Goal: Transaction & Acquisition: Book appointment/travel/reservation

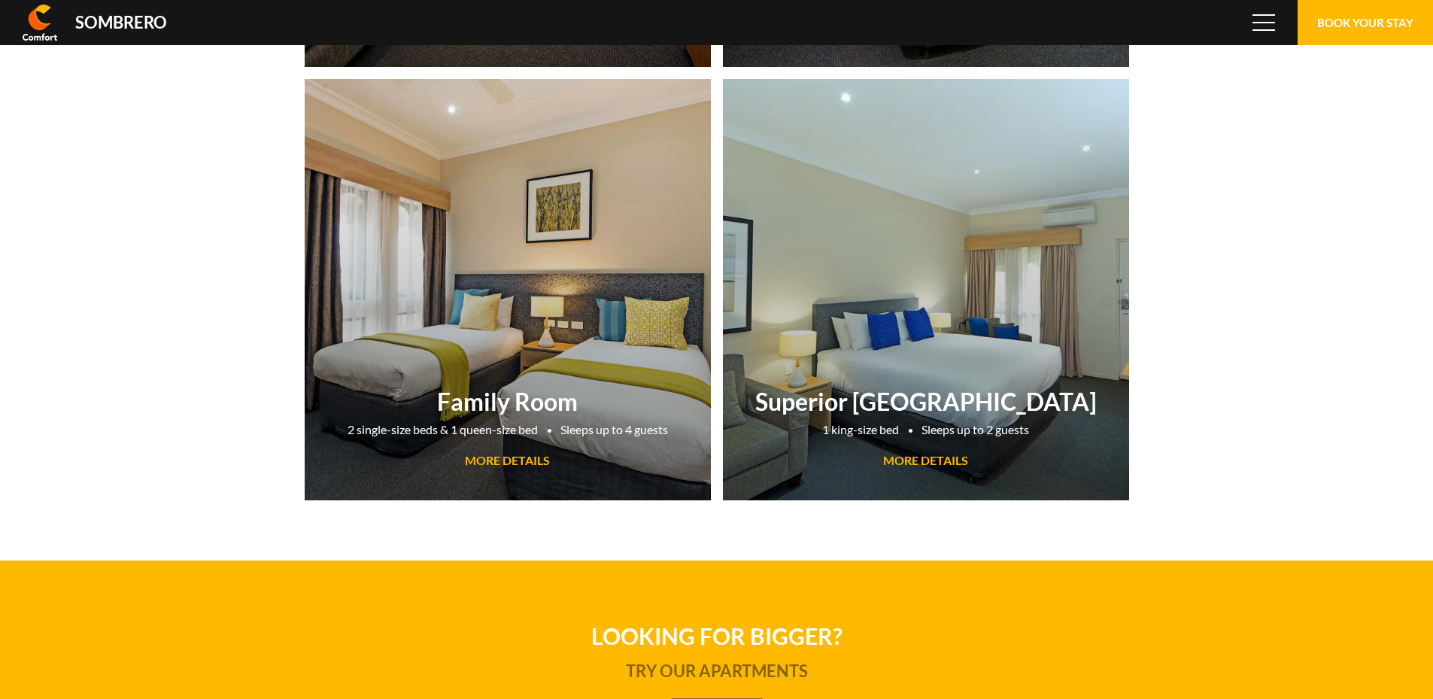
scroll to position [100180, 0]
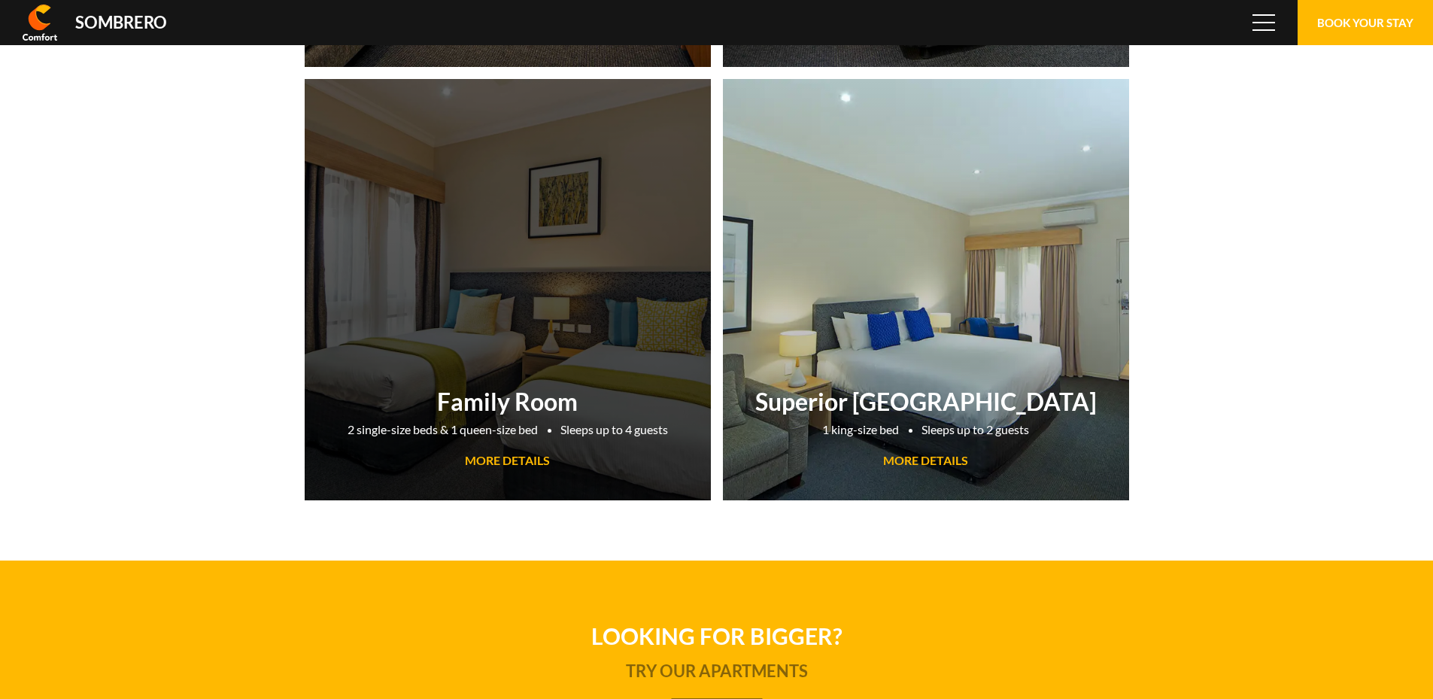
click at [499, 363] on link "Family Room 2 single-size beds & 1 queen-size bed Sleeps up to 4 guests MORE DE…" at bounding box center [508, 289] width 406 height 421
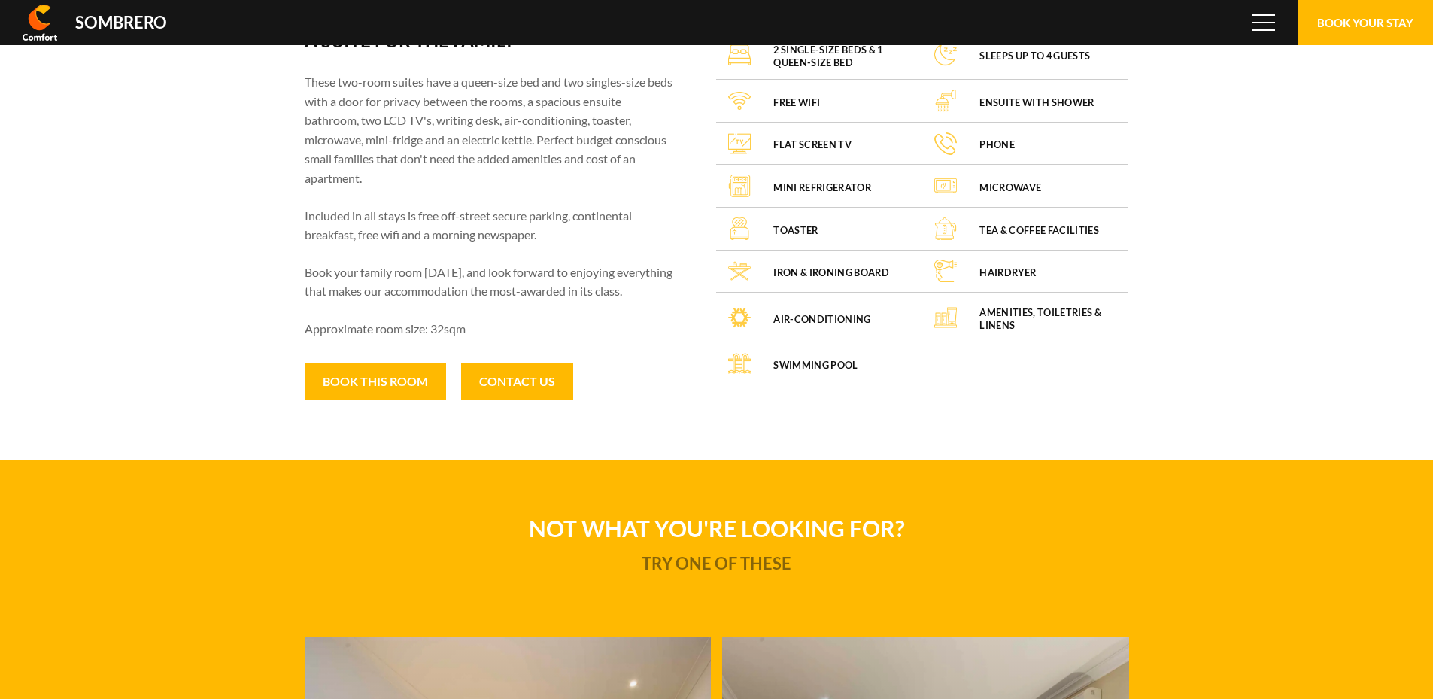
scroll to position [100180, 0]
click at [398, 387] on button "Book this room" at bounding box center [375, 382] width 141 height 38
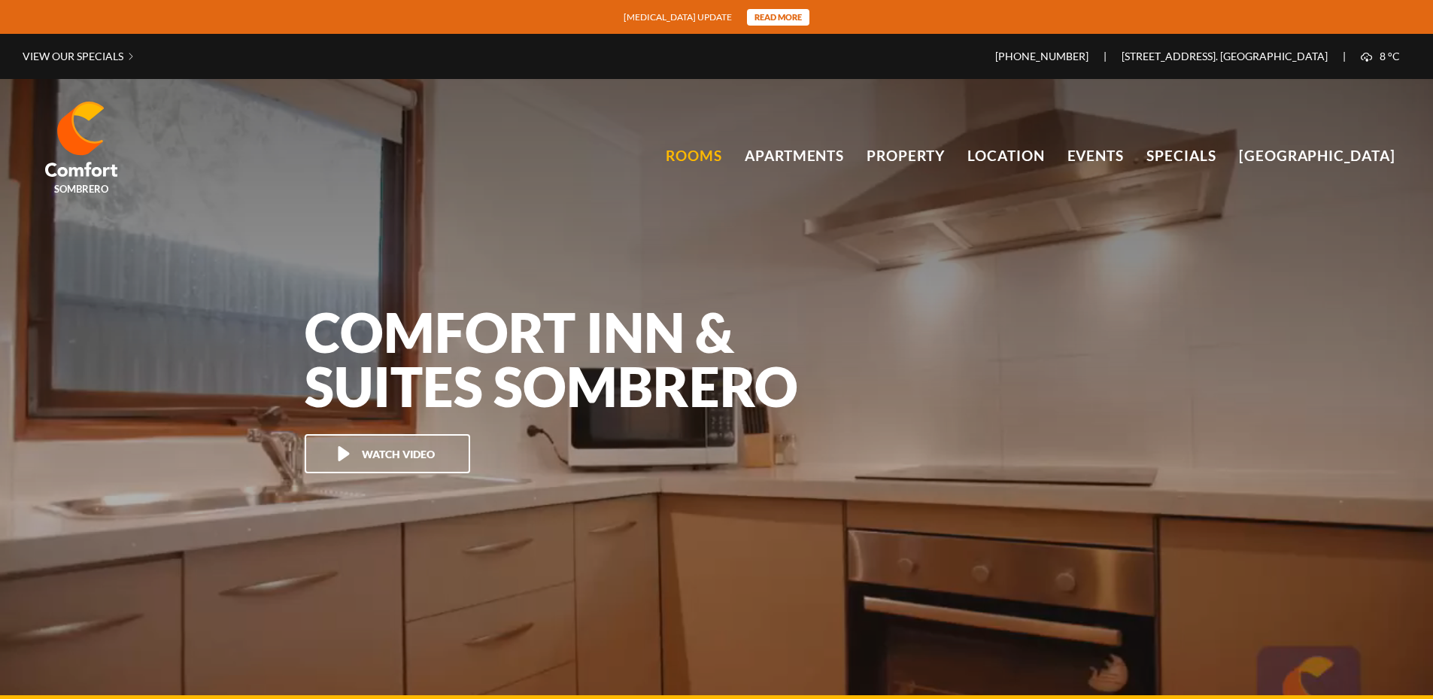
click at [720, 157] on link "Rooms" at bounding box center [694, 155] width 56 height 23
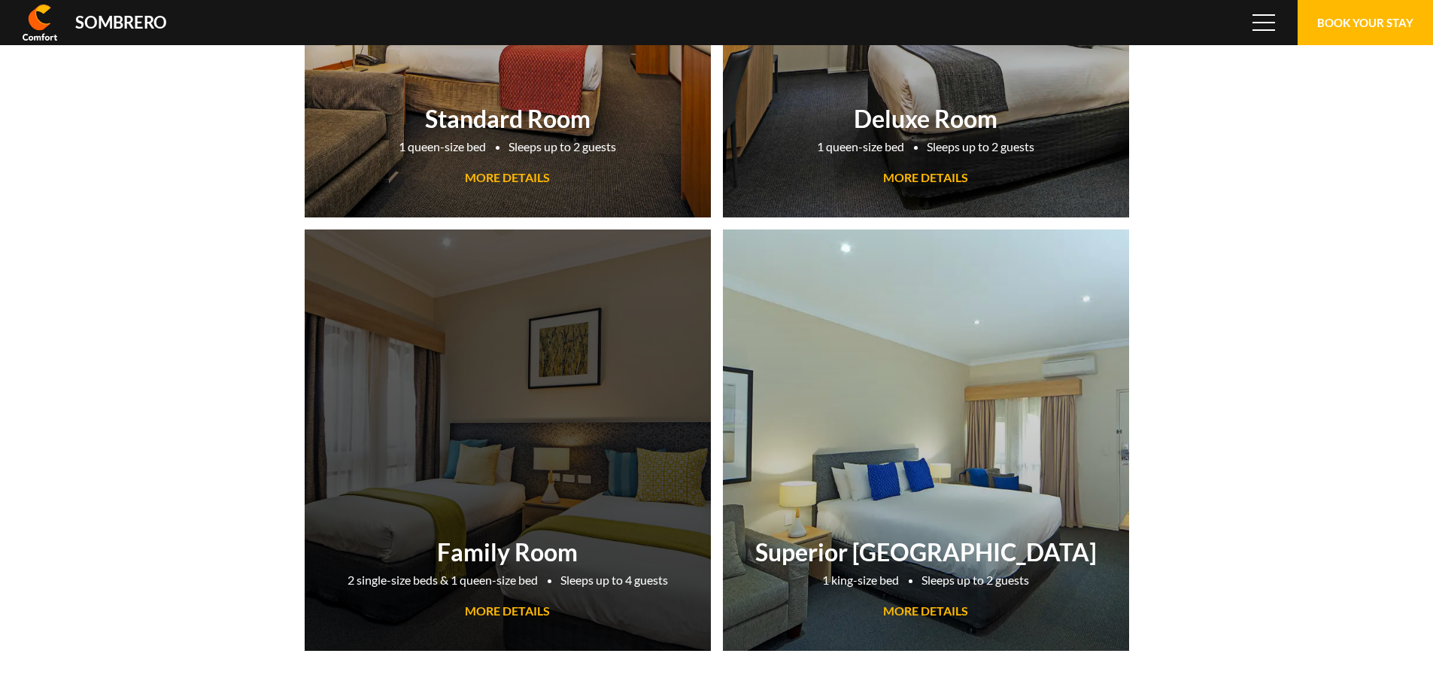
scroll to position [100180, 0]
click at [464, 433] on link "Family Room 2 single-size beds & 1 queen-size bed Sleeps up to 4 guests MORE DE…" at bounding box center [508, 439] width 406 height 421
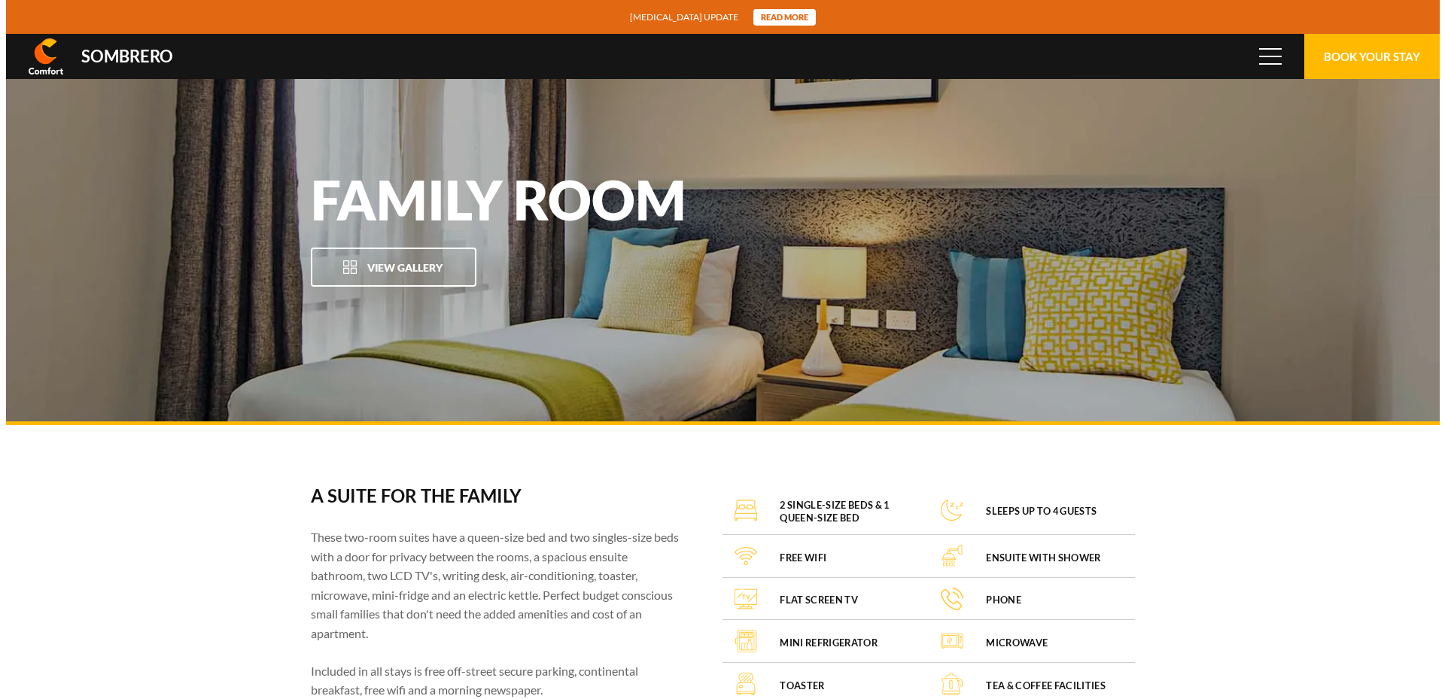
scroll to position [100180, 0]
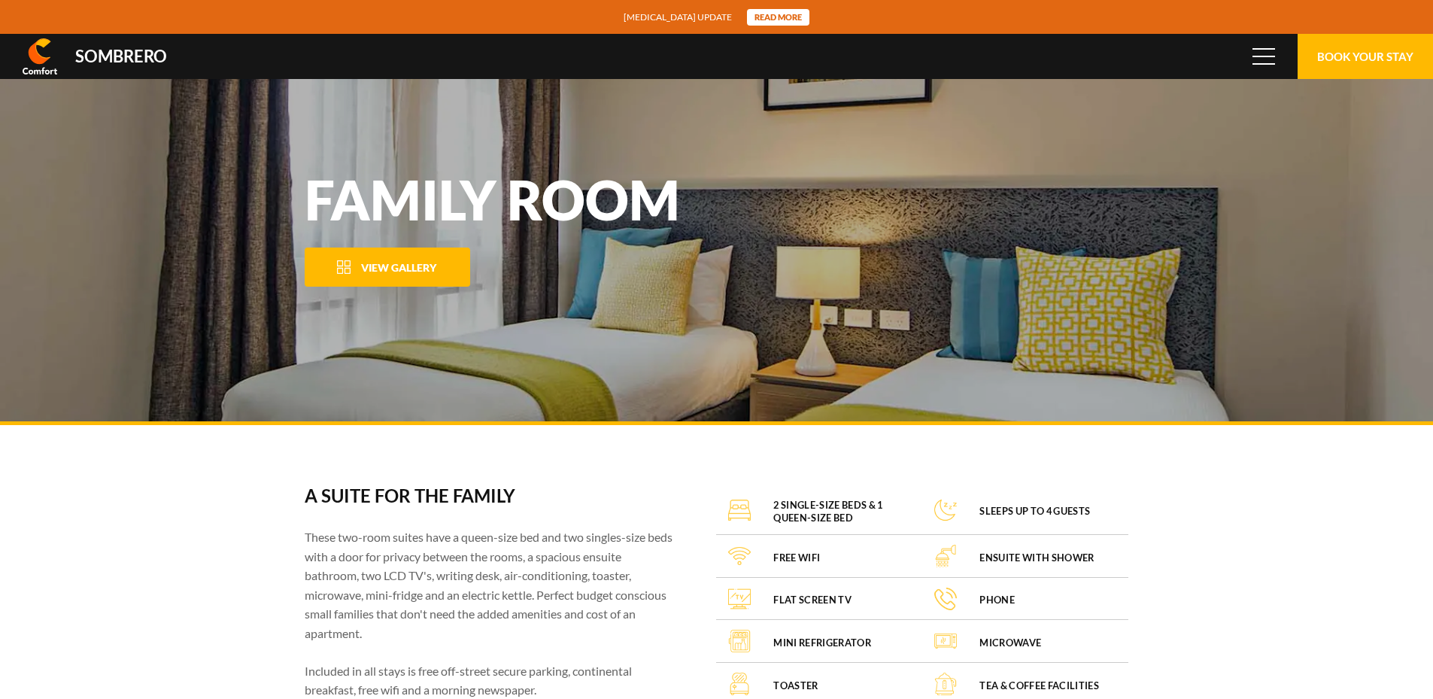
click at [397, 262] on span "View Gallery" at bounding box center [398, 267] width 75 height 13
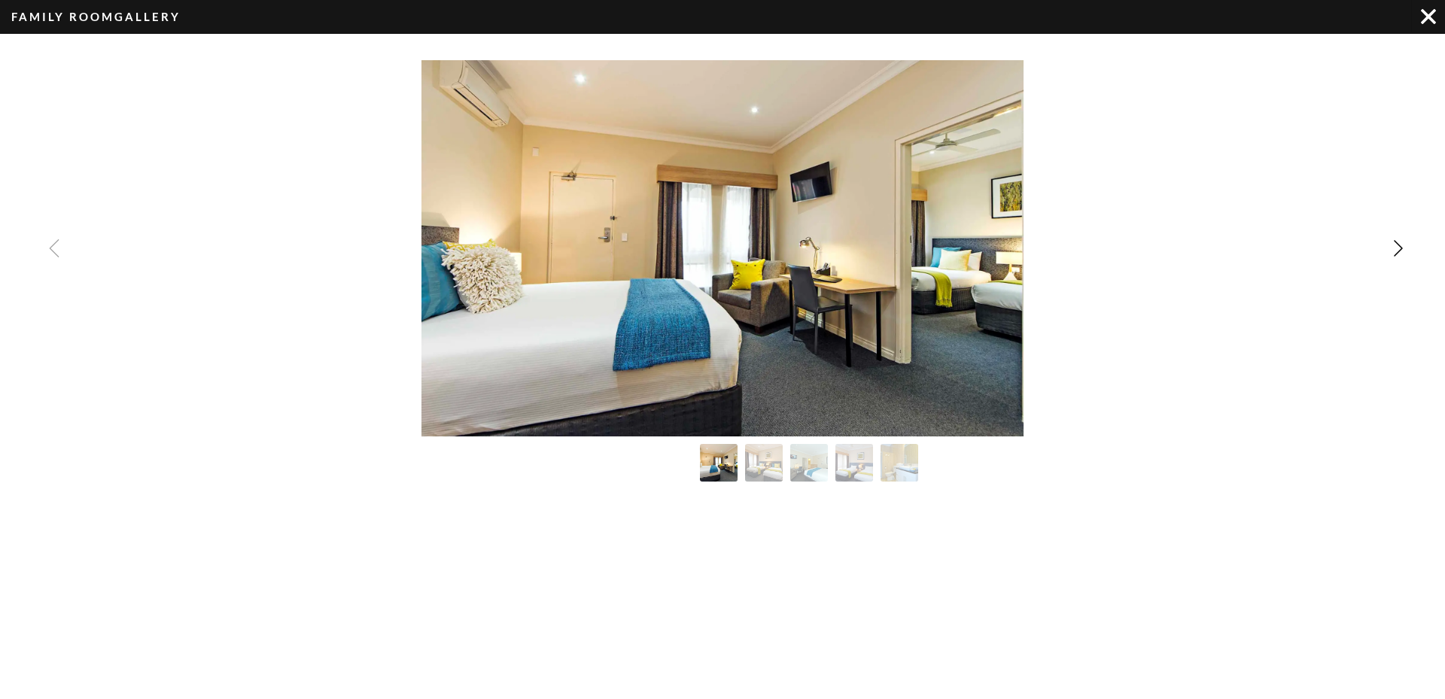
click at [910, 347] on img "Image Gallery" at bounding box center [722, 248] width 602 height 376
click at [760, 463] on img "Image Gallery" at bounding box center [763, 462] width 41 height 41
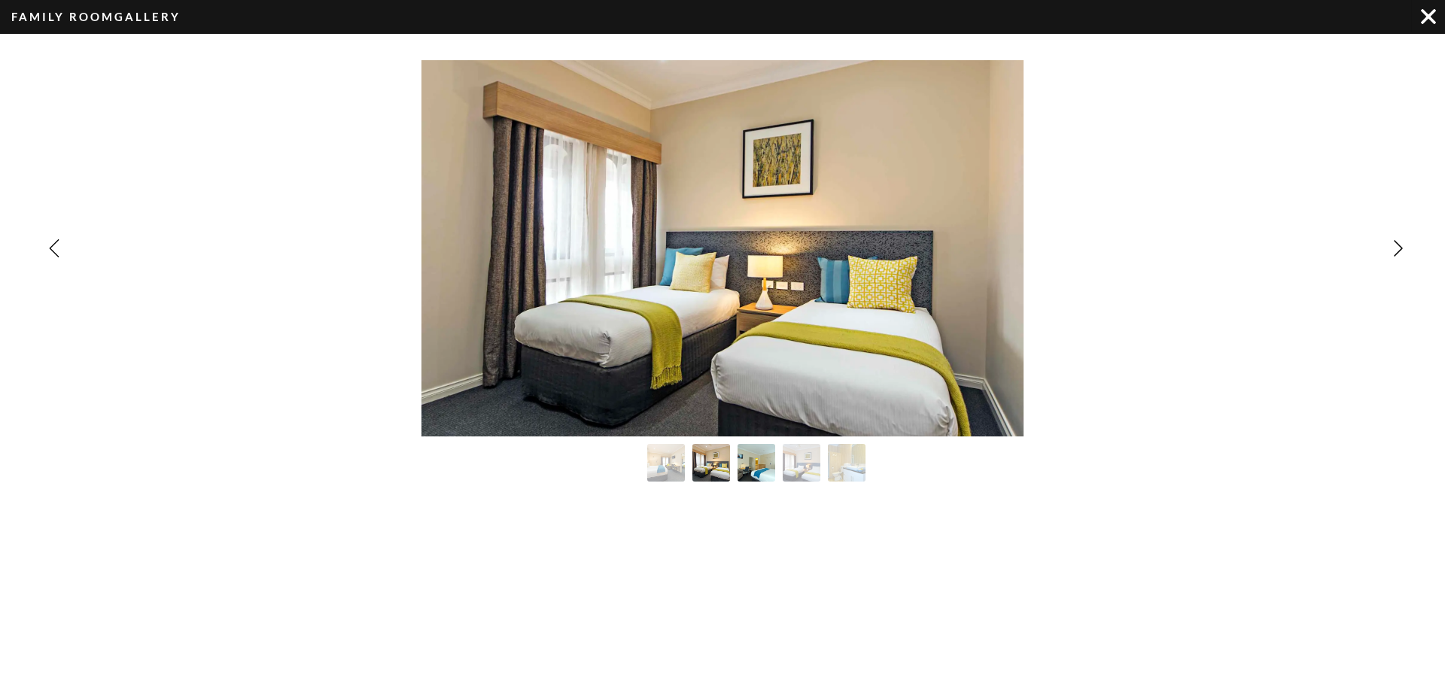
click at [771, 467] on img "Image Gallery" at bounding box center [756, 462] width 41 height 41
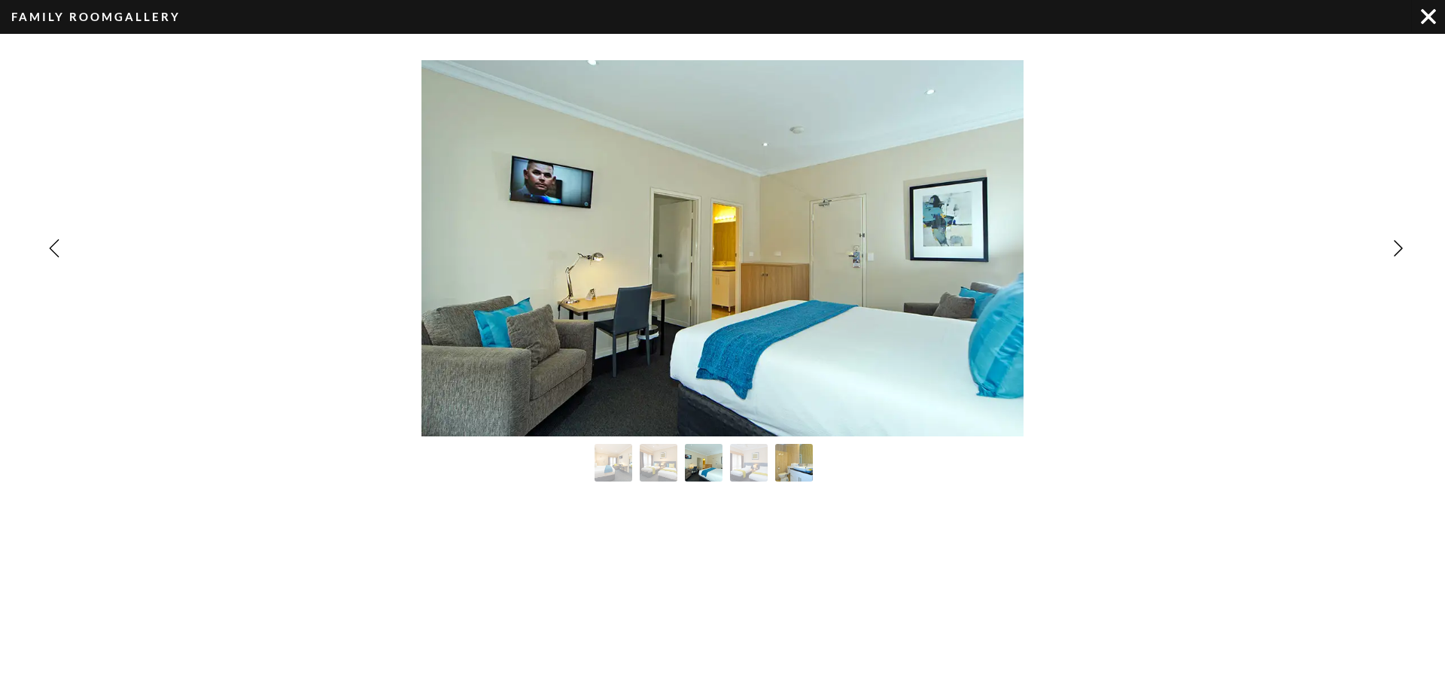
click at [778, 466] on img "Image Gallery" at bounding box center [793, 462] width 41 height 41
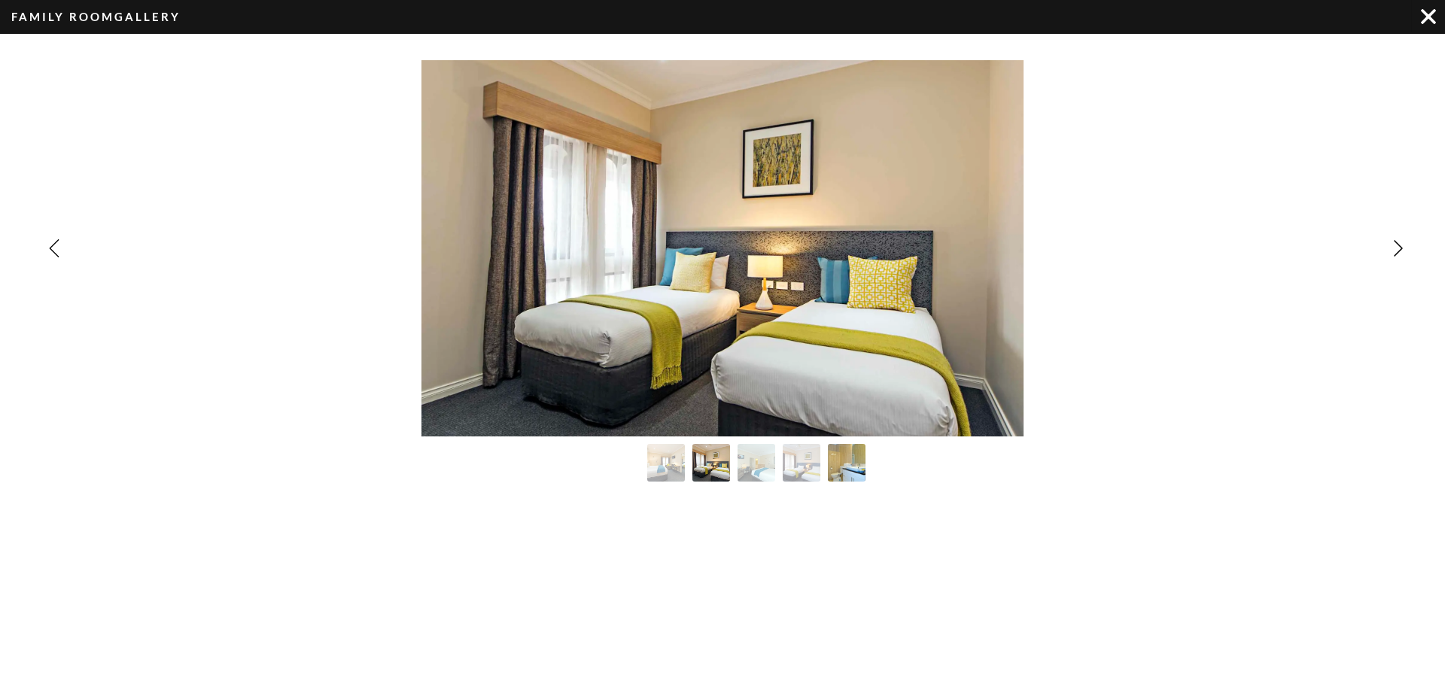
click at [831, 466] on img "Image Gallery" at bounding box center [846, 462] width 41 height 41
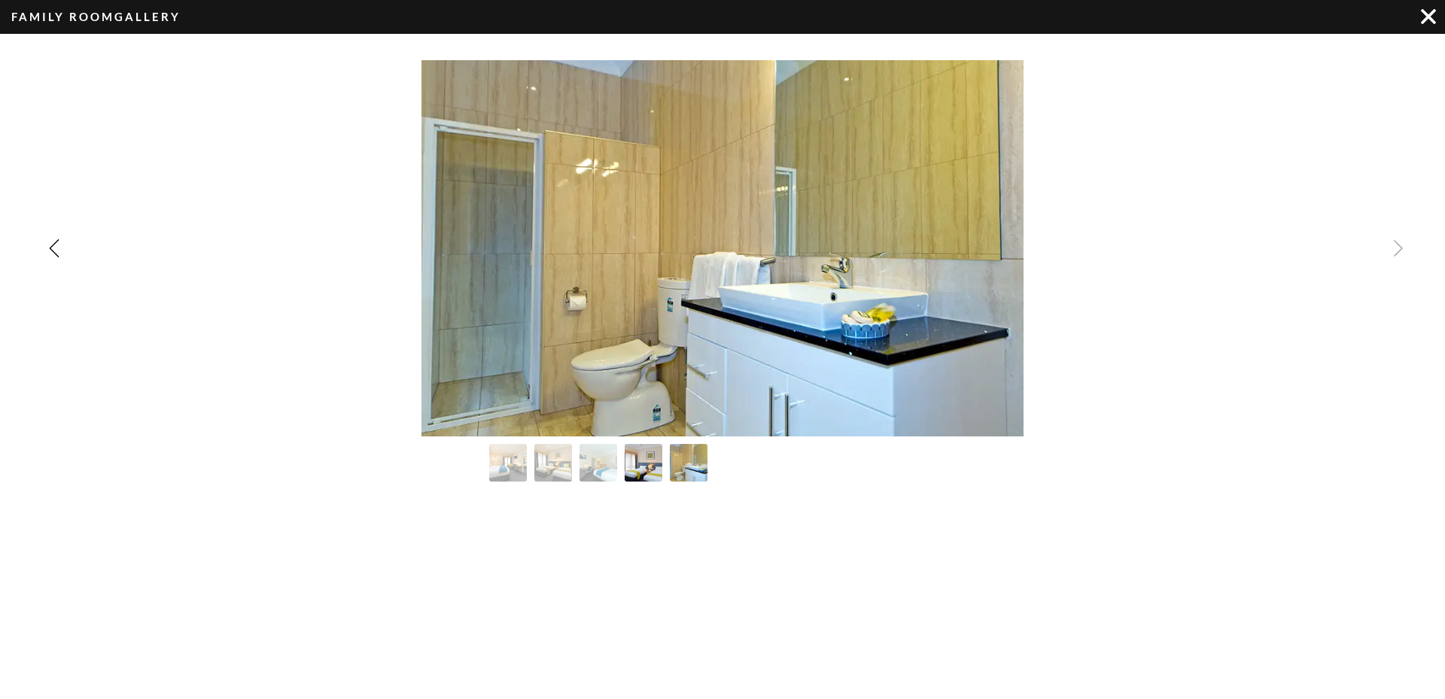
click at [656, 454] on img "Image Gallery" at bounding box center [643, 462] width 41 height 41
click at [652, 464] on img "Image Gallery" at bounding box center [643, 462] width 41 height 41
click at [666, 460] on div "Image Gallery" at bounding box center [790, 463] width 602 height 38
click at [633, 463] on img "Image Gallery" at bounding box center [643, 462] width 41 height 41
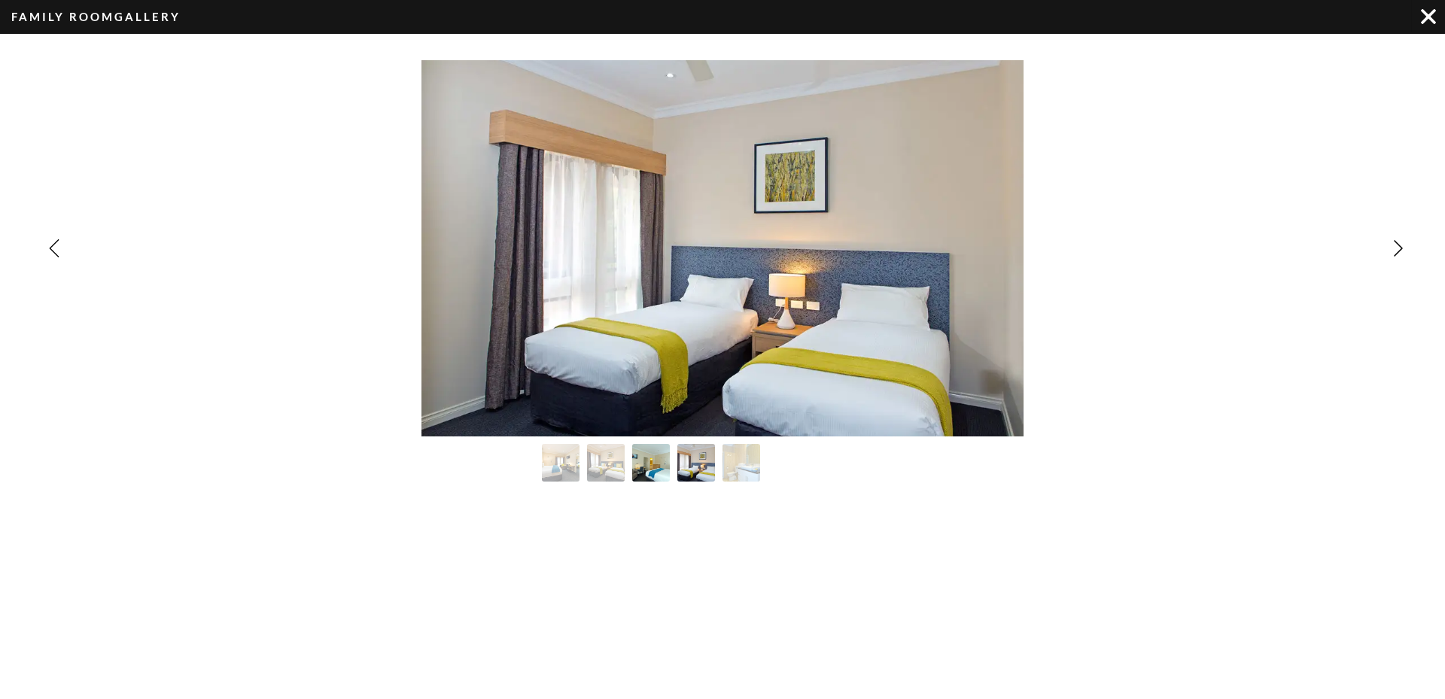
click at [646, 459] on img "Image Gallery" at bounding box center [650, 462] width 41 height 41
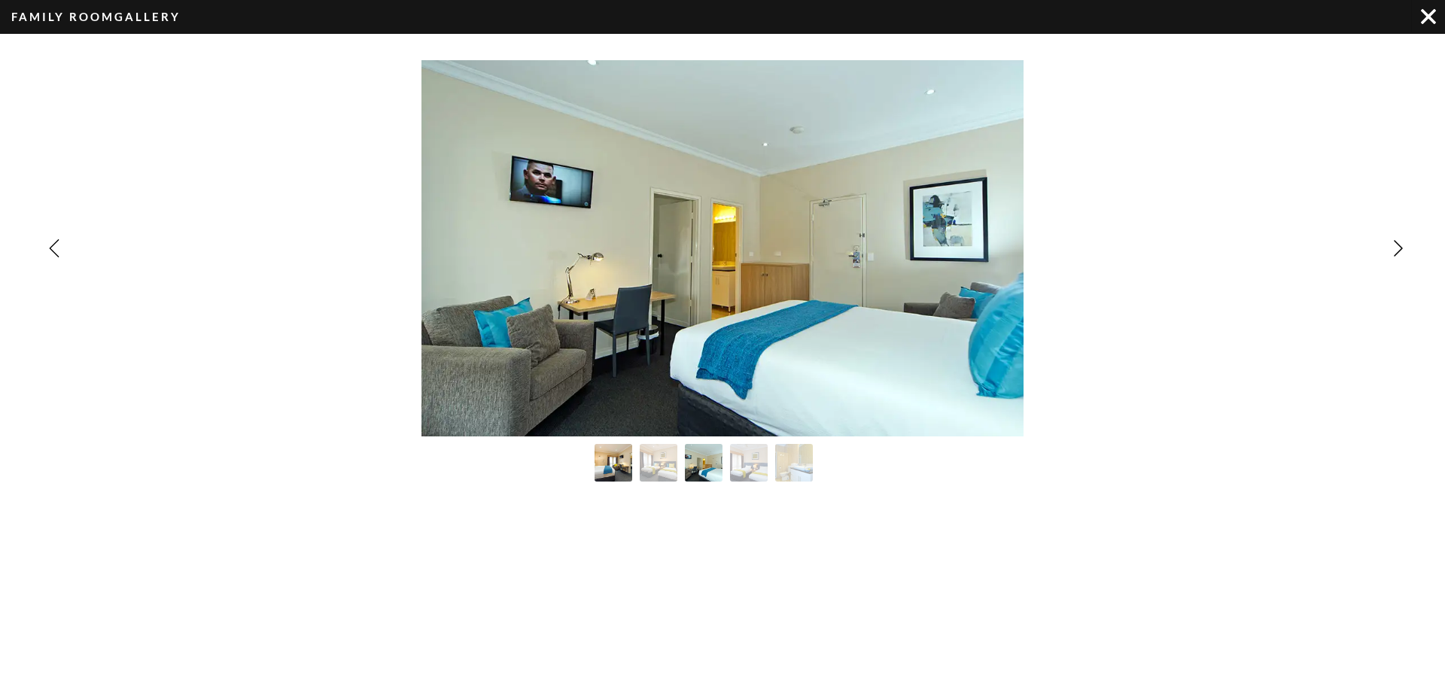
click at [612, 459] on img "Image Gallery" at bounding box center [613, 462] width 41 height 41
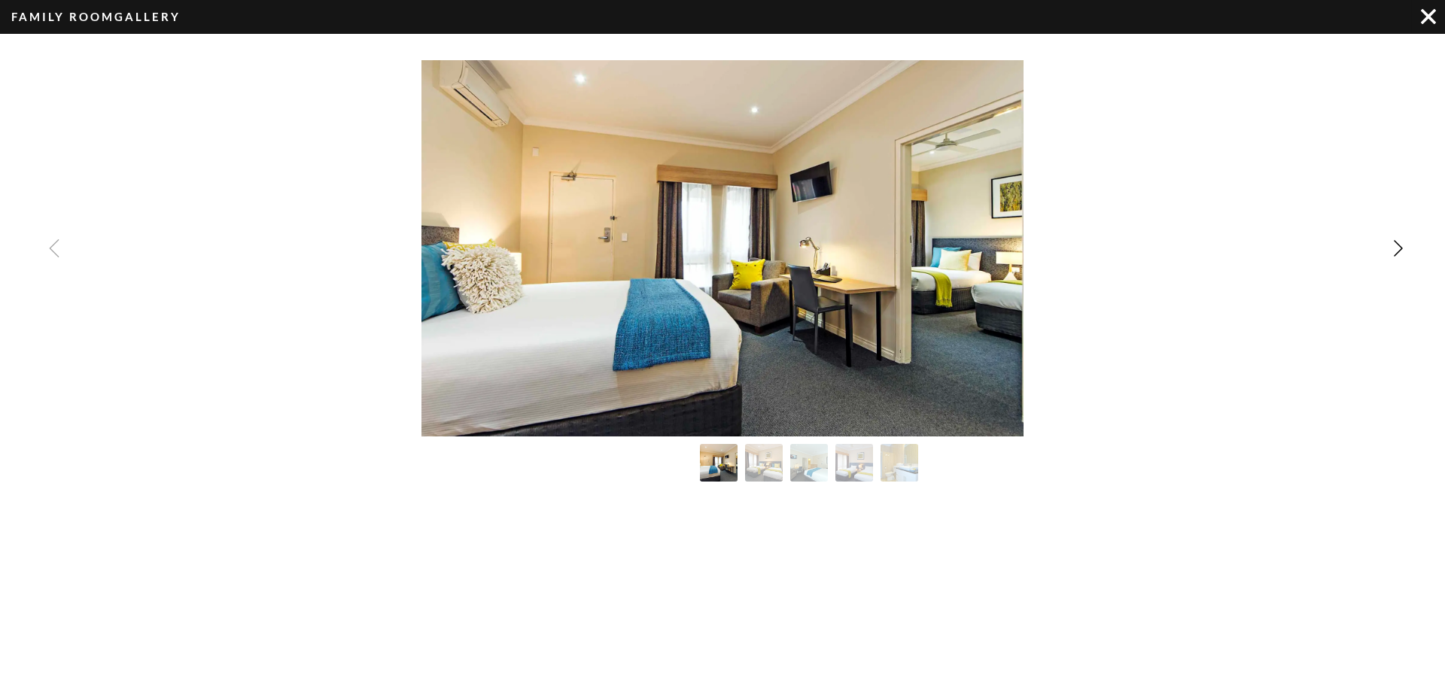
click at [712, 463] on img "Image Gallery" at bounding box center [718, 462] width 41 height 41
click at [774, 457] on img "Image Gallery" at bounding box center [763, 462] width 41 height 41
click at [773, 461] on img "Image Gallery" at bounding box center [763, 462] width 41 height 41
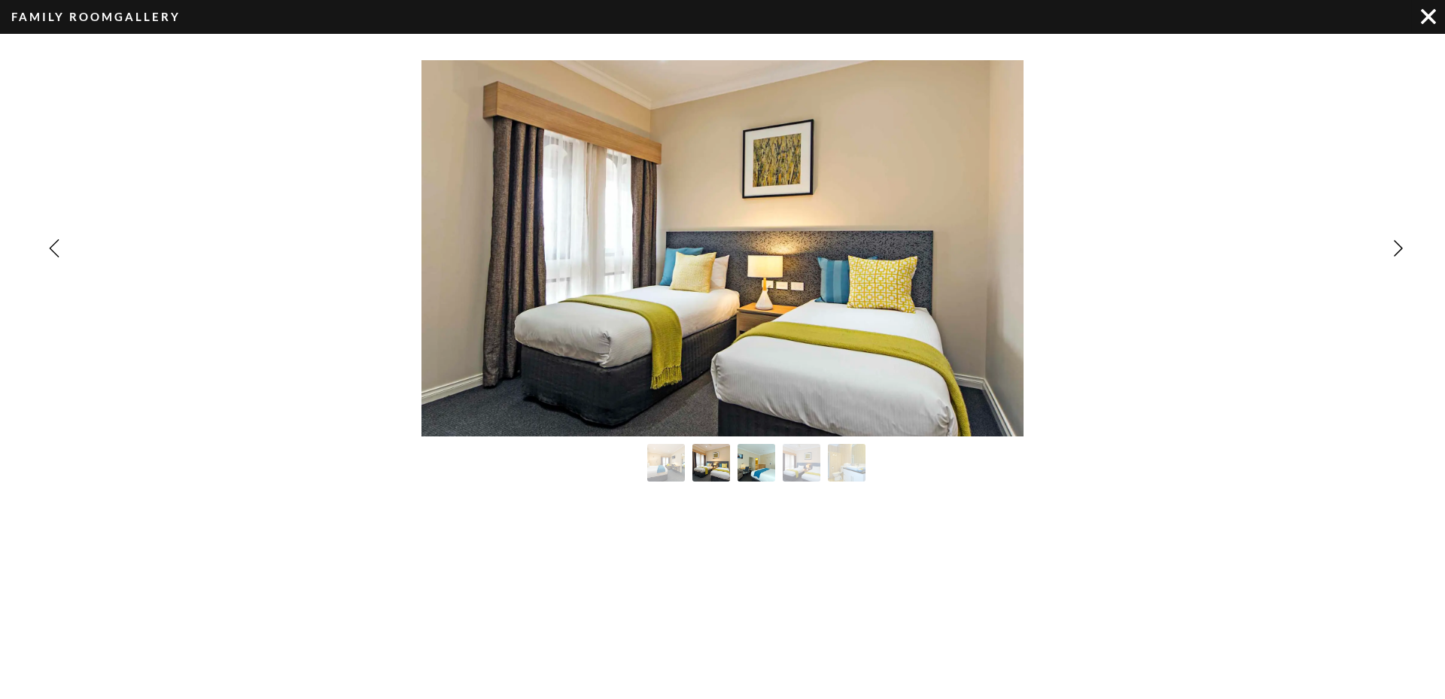
click at [756, 465] on img "Image Gallery" at bounding box center [756, 462] width 41 height 41
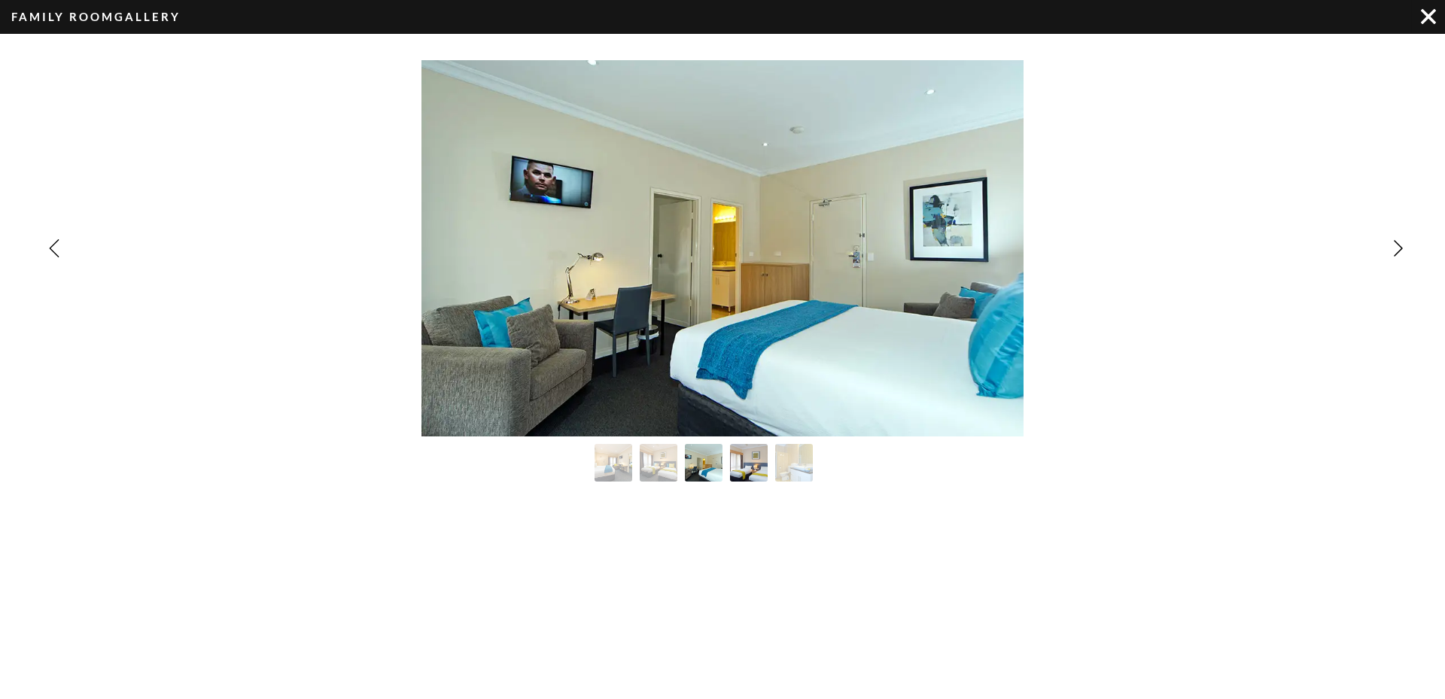
click at [743, 464] on img "Image Gallery" at bounding box center [748, 462] width 41 height 41
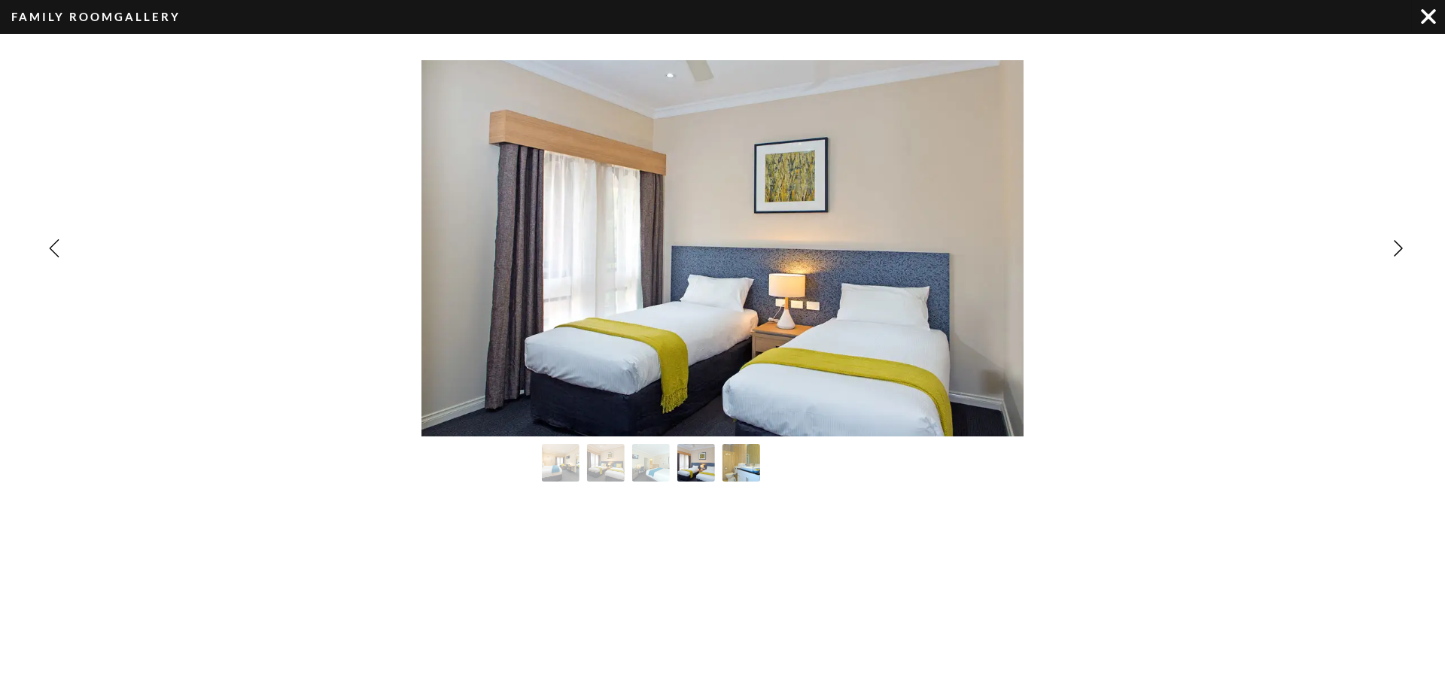
click at [743, 464] on img "Image Gallery" at bounding box center [740, 462] width 41 height 41
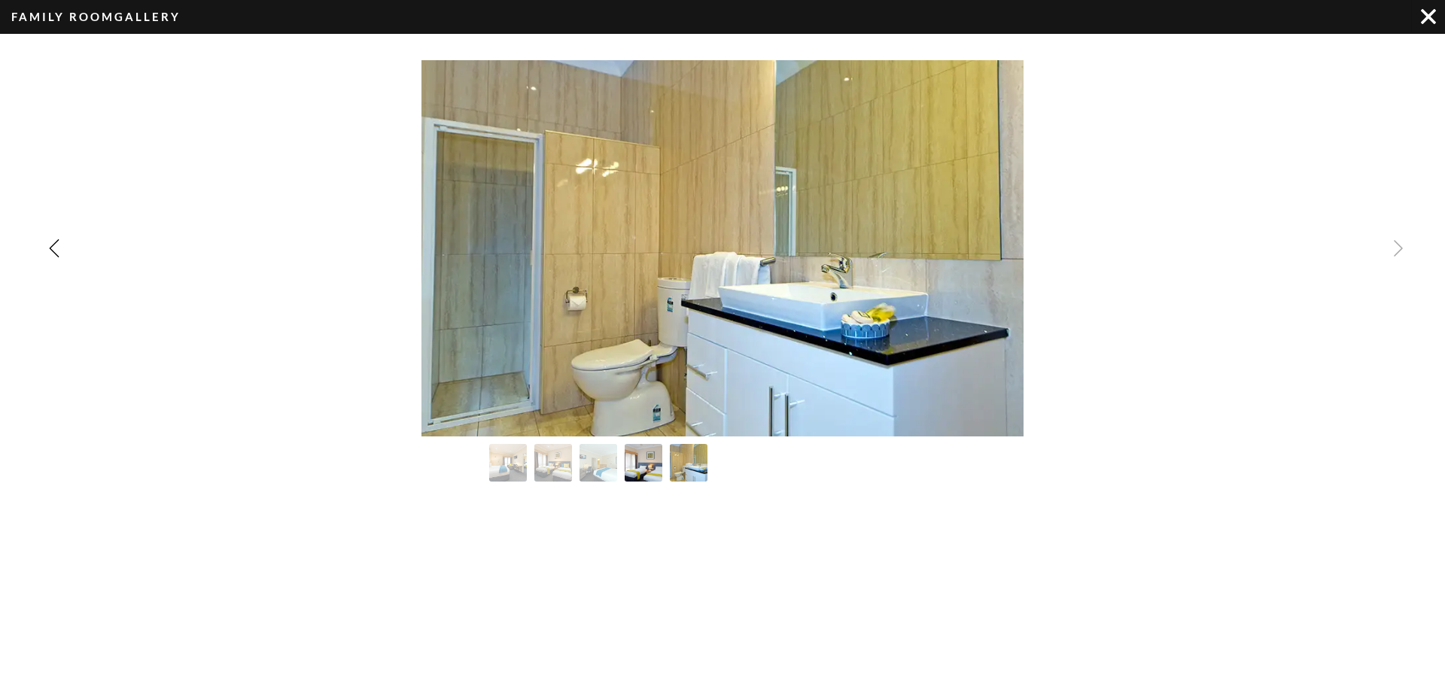
click at [654, 468] on img "Image Gallery" at bounding box center [643, 462] width 41 height 41
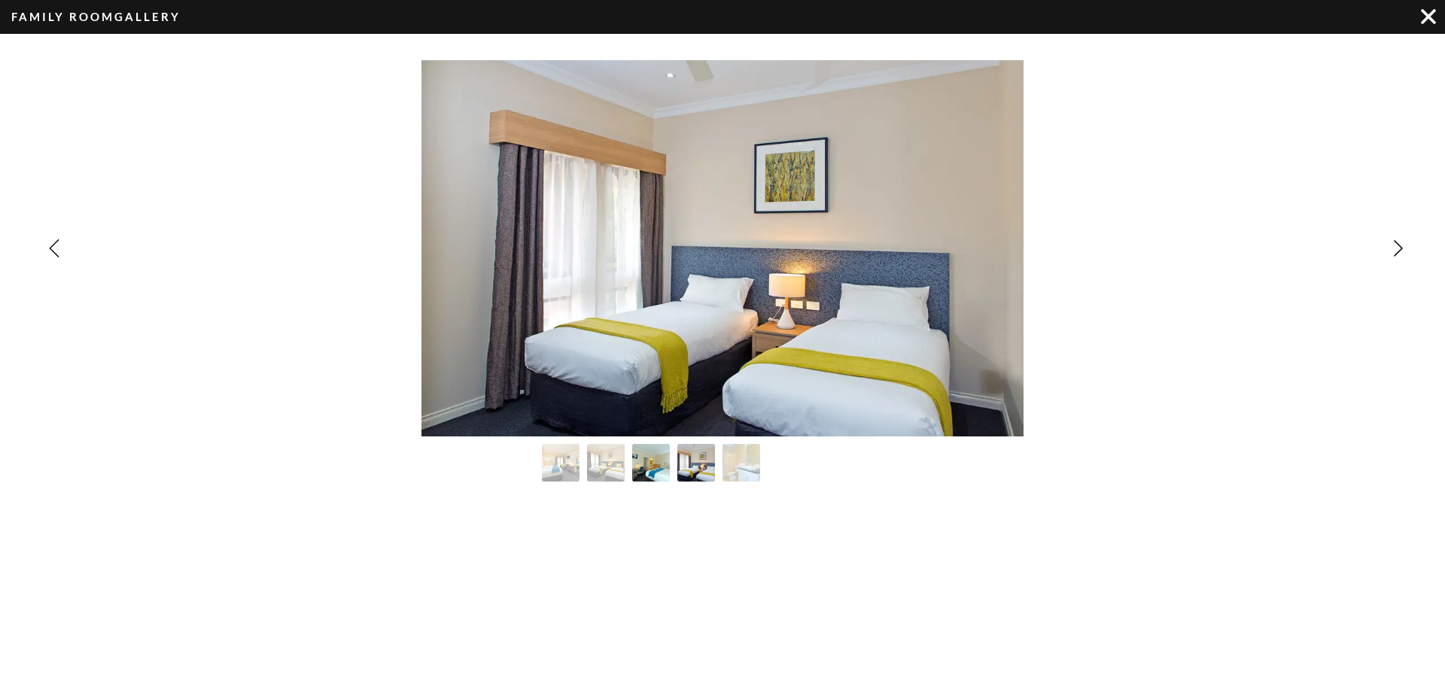
click at [649, 467] on img "Image Gallery" at bounding box center [650, 462] width 41 height 41
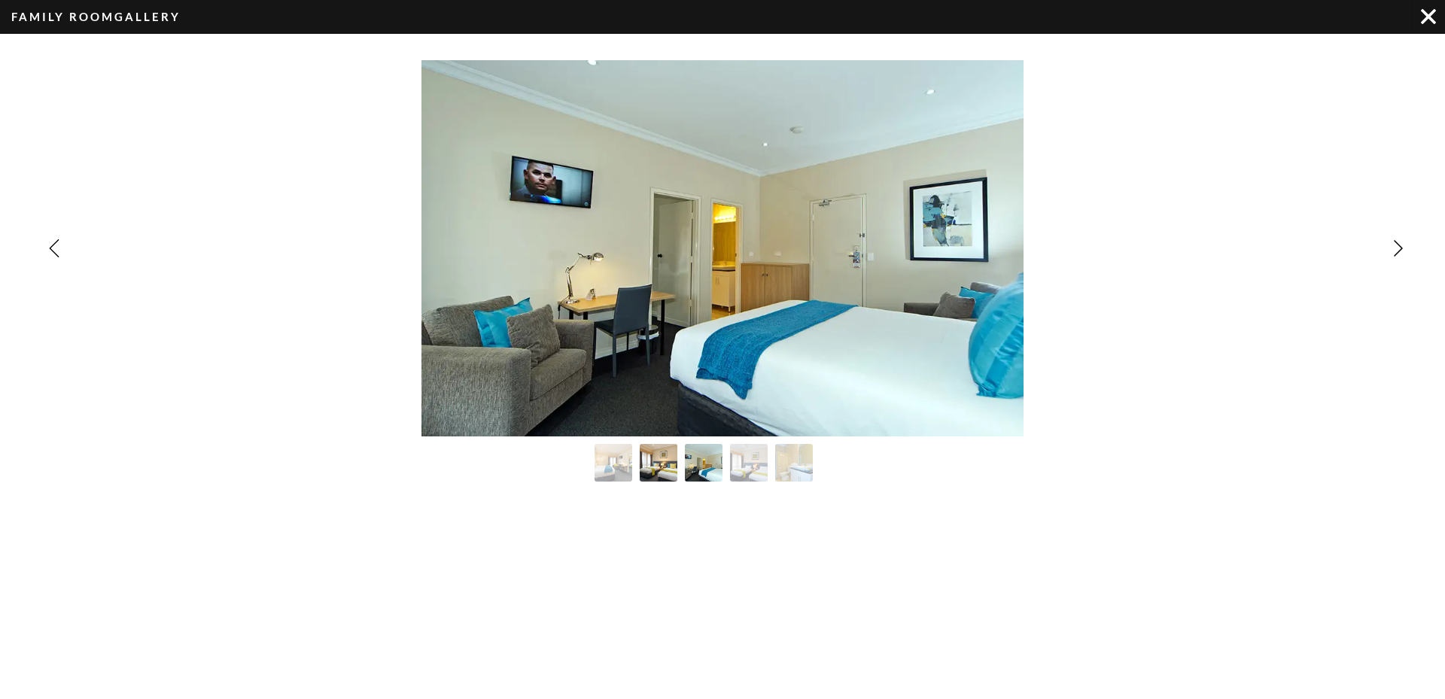
click at [659, 461] on img "Image Gallery" at bounding box center [658, 462] width 41 height 41
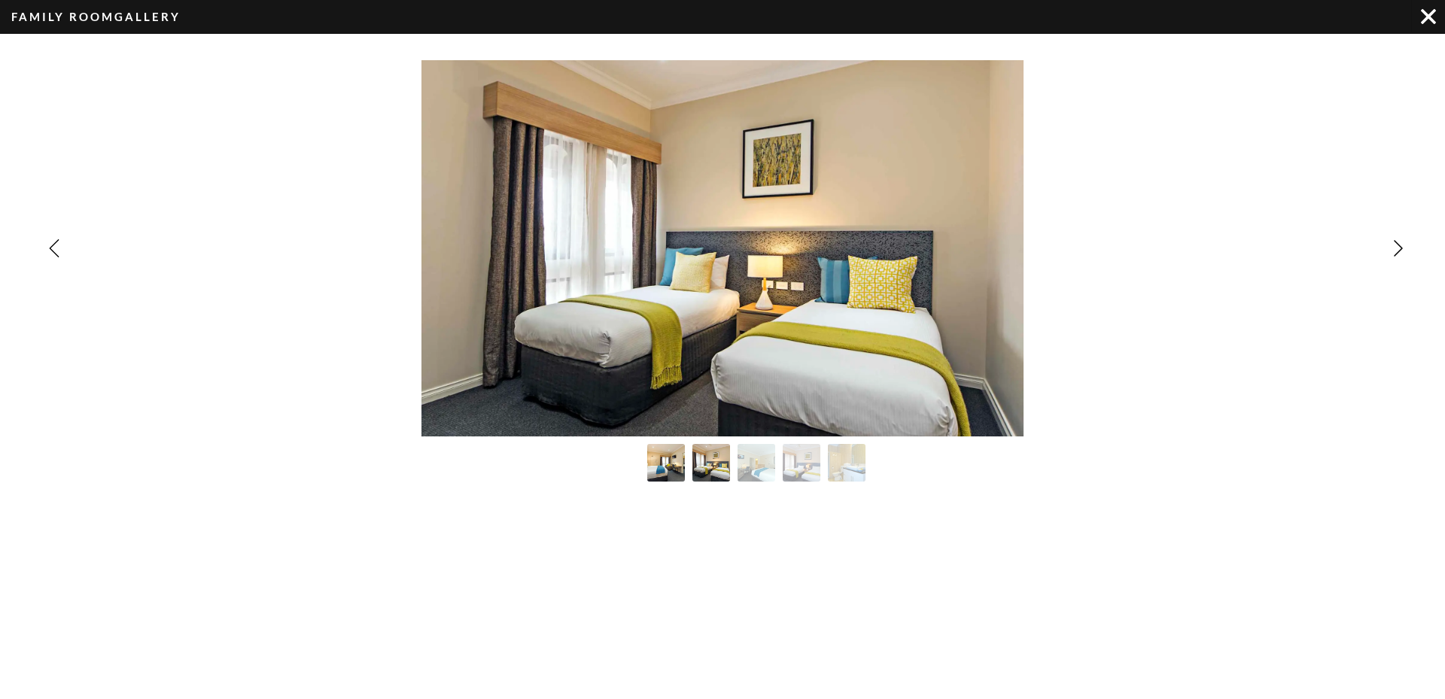
click at [655, 460] on img "Image Gallery" at bounding box center [666, 462] width 41 height 41
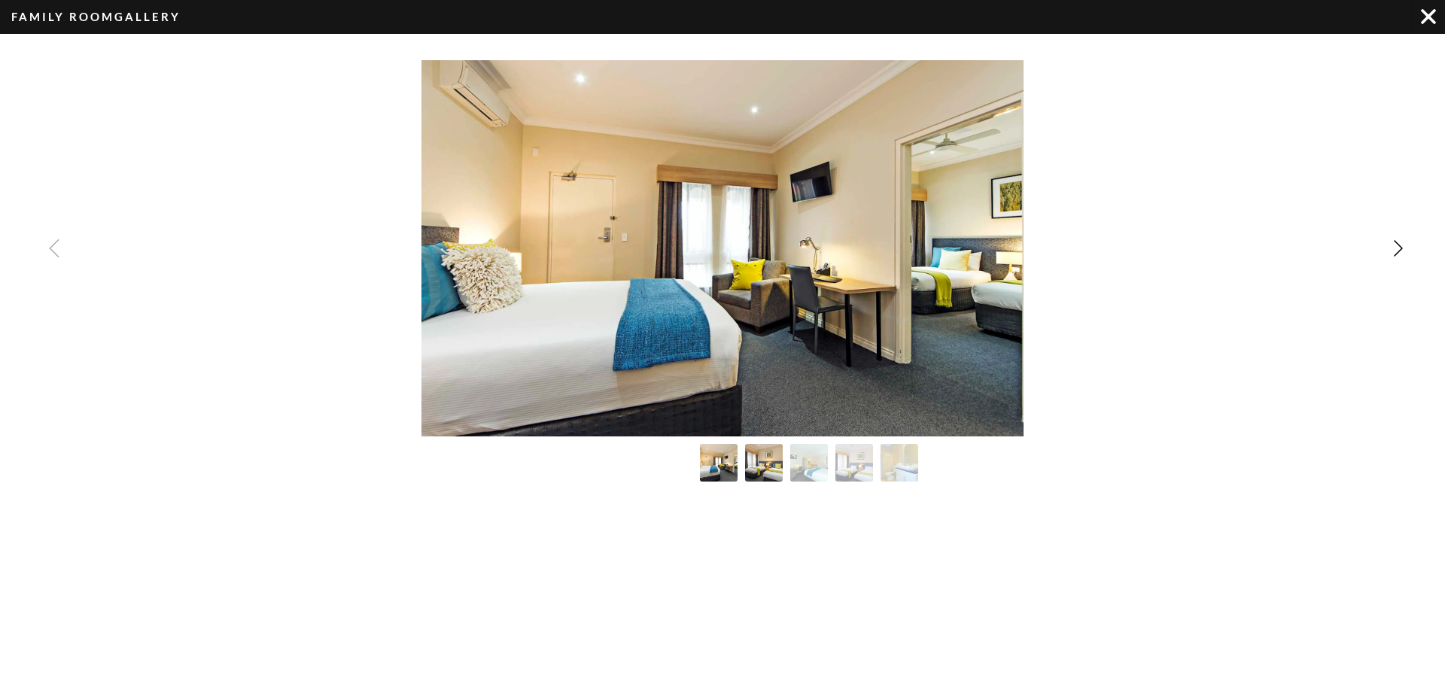
click at [757, 460] on img "Image Gallery" at bounding box center [763, 462] width 41 height 41
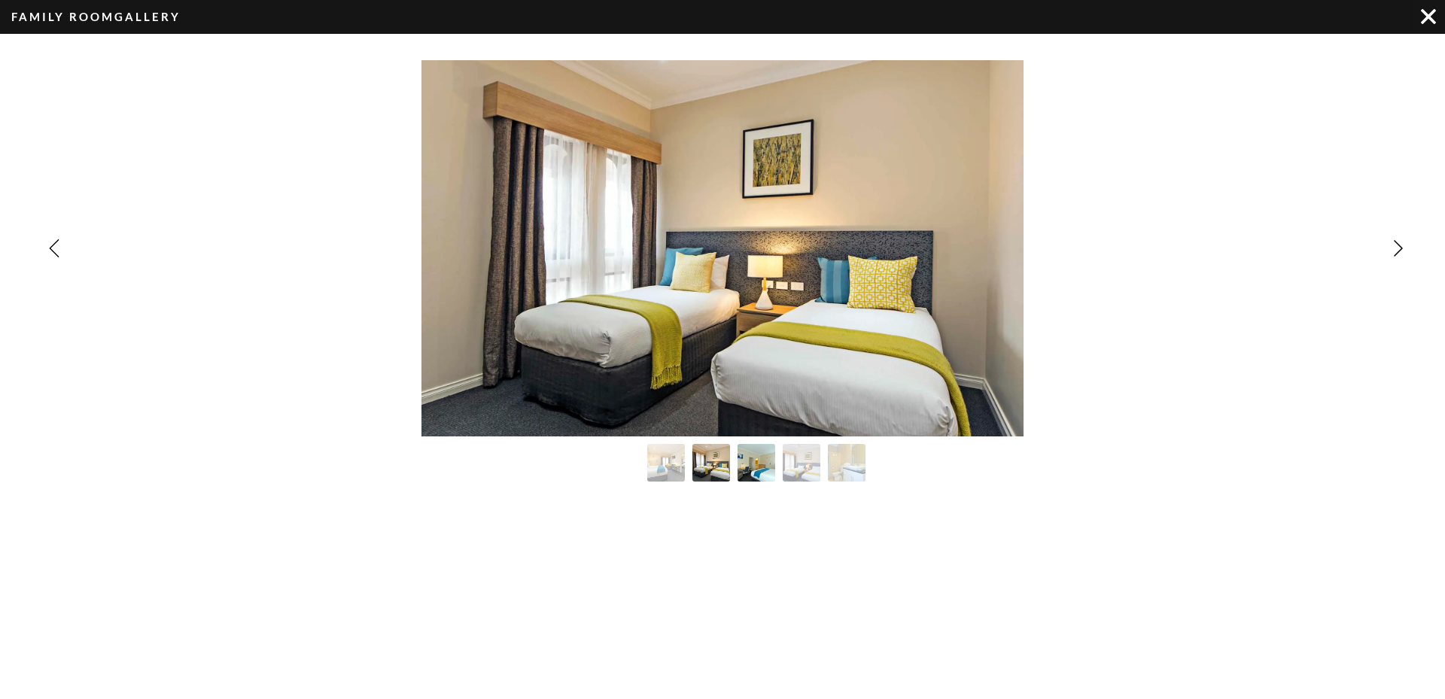
click at [768, 460] on img "Image Gallery" at bounding box center [756, 462] width 41 height 41
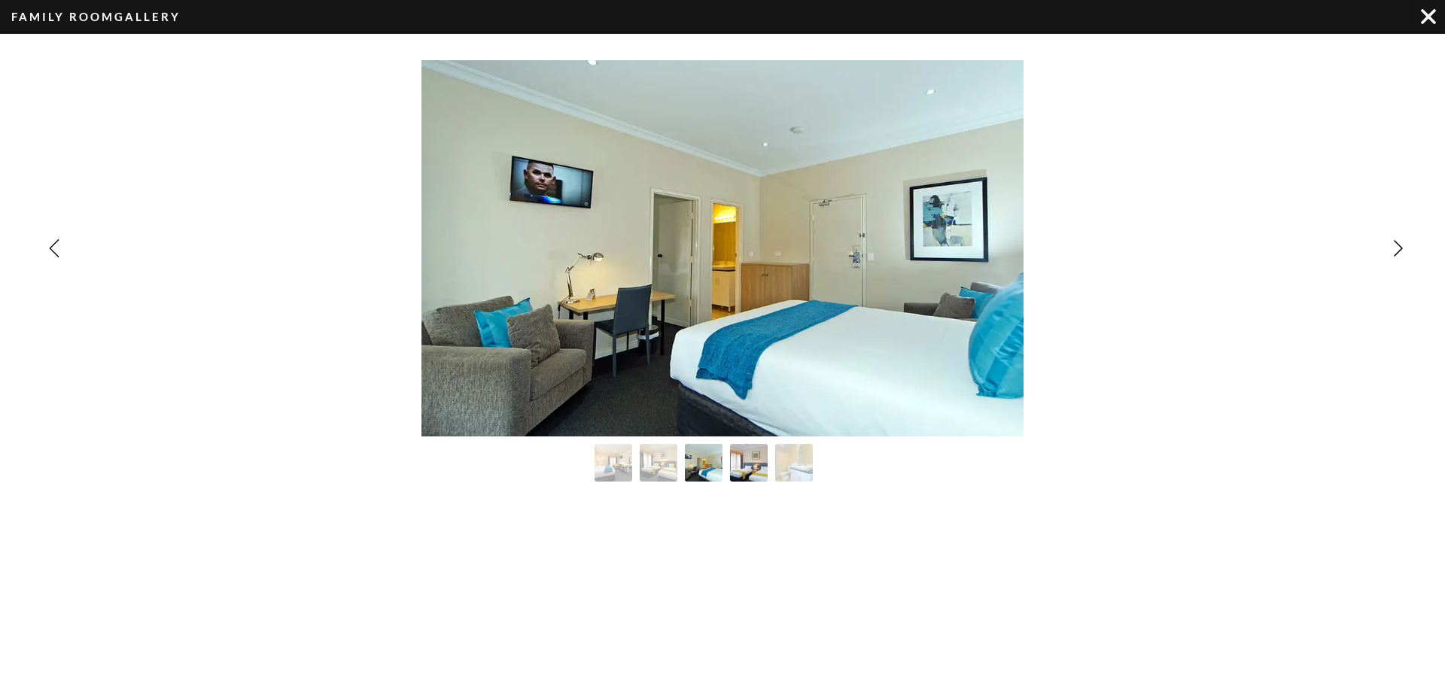
click at [757, 461] on img "Image Gallery" at bounding box center [748, 462] width 41 height 41
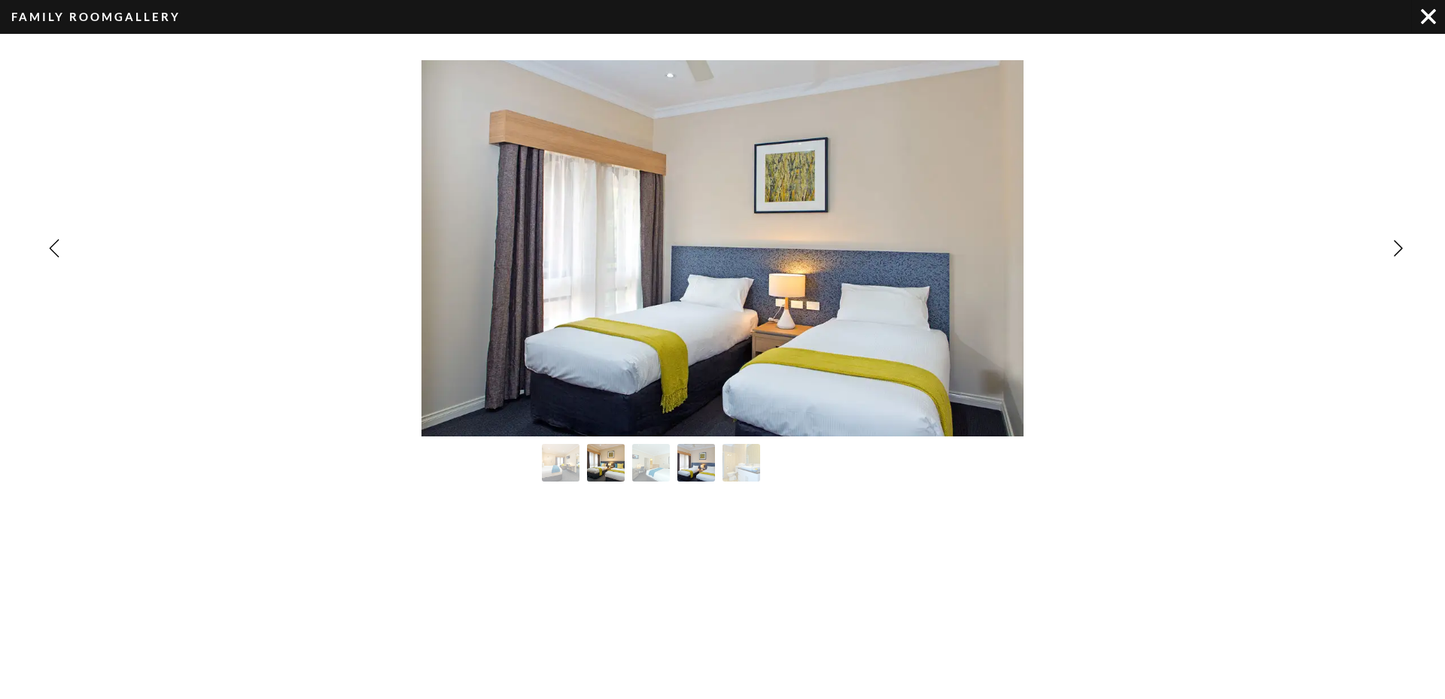
click at [607, 456] on img "Image Gallery" at bounding box center [605, 462] width 41 height 41
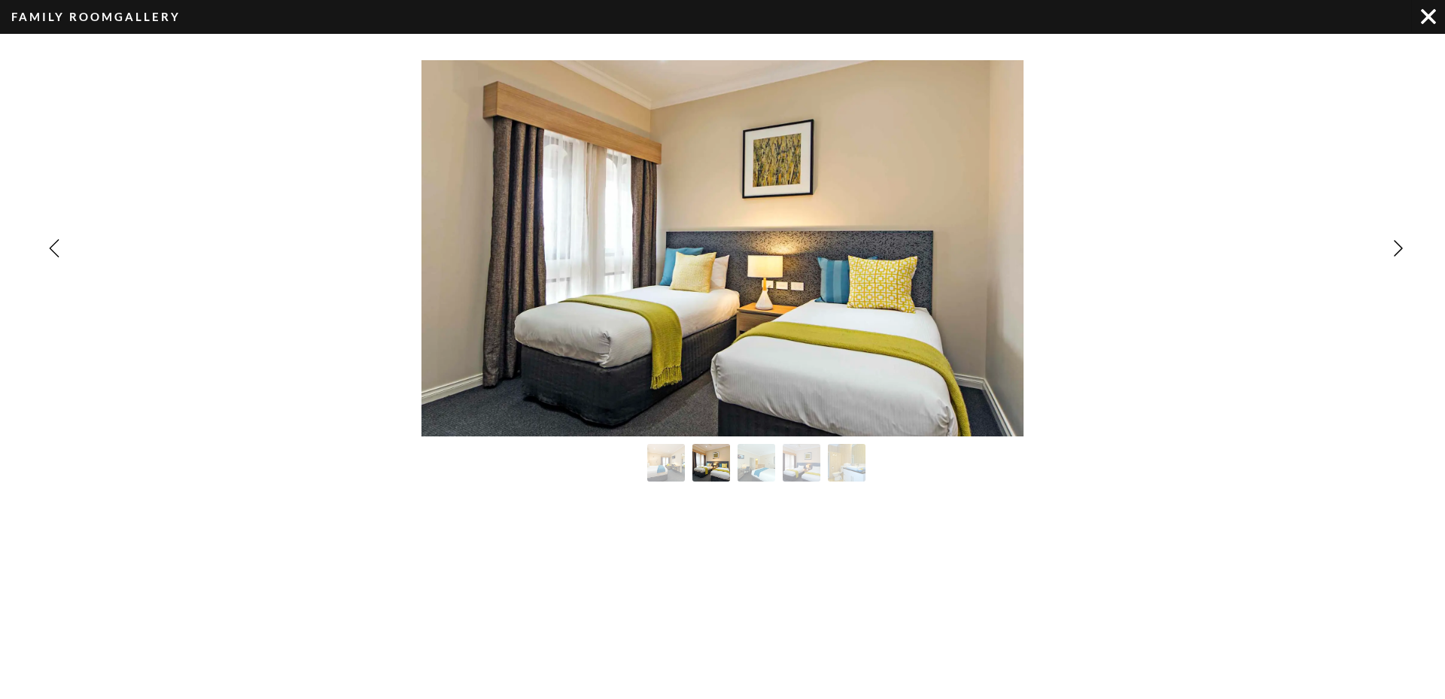
click at [1417, 22] on div "Image Gallery" at bounding box center [1428, 16] width 34 height 32
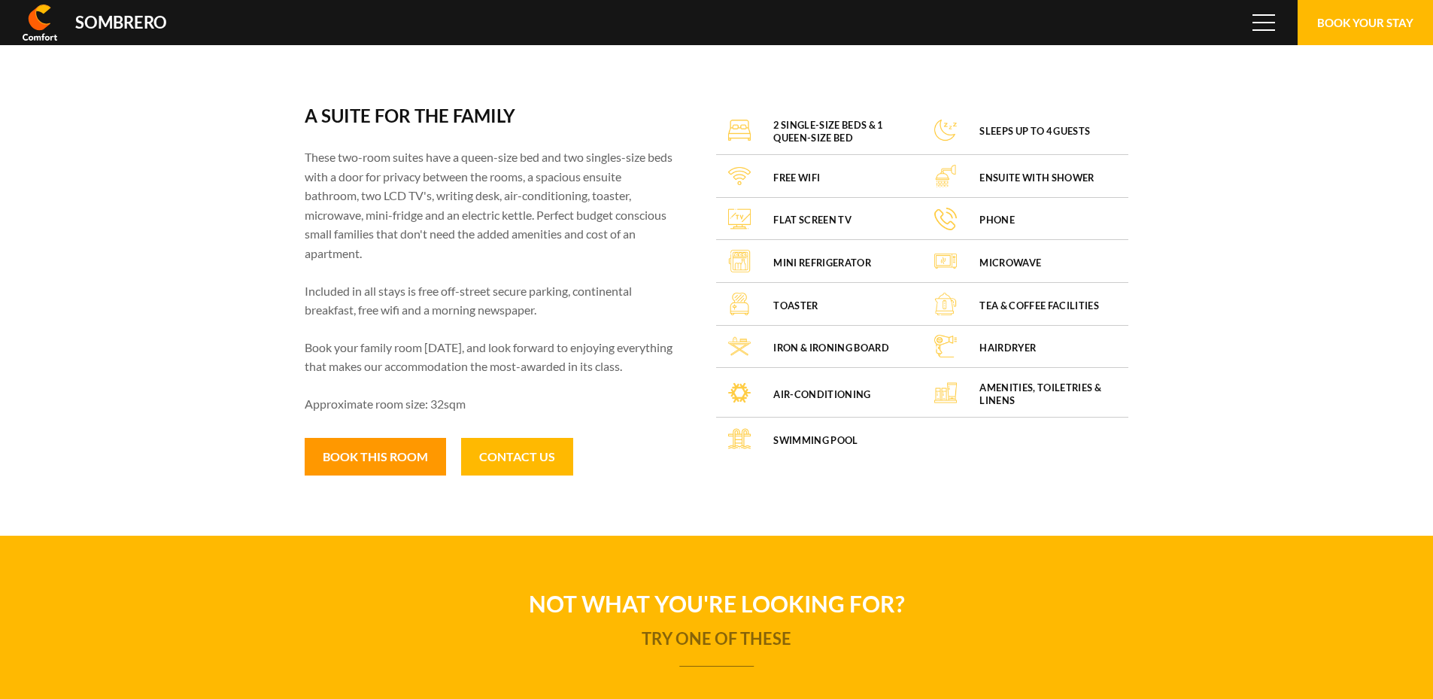
click at [345, 470] on button "Book this room" at bounding box center [375, 457] width 141 height 38
